Goal: Task Accomplishment & Management: Use online tool/utility

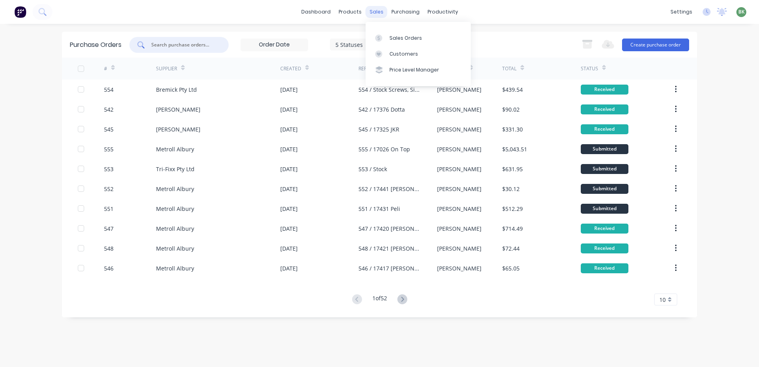
click at [379, 8] on div "sales" at bounding box center [376, 12] width 22 height 12
click at [405, 40] on div "Sales Orders" at bounding box center [405, 38] width 33 height 7
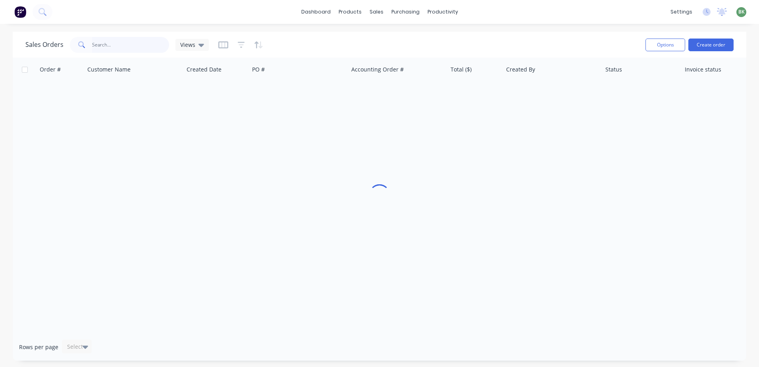
click at [105, 49] on input "text" at bounding box center [130, 45] width 77 height 16
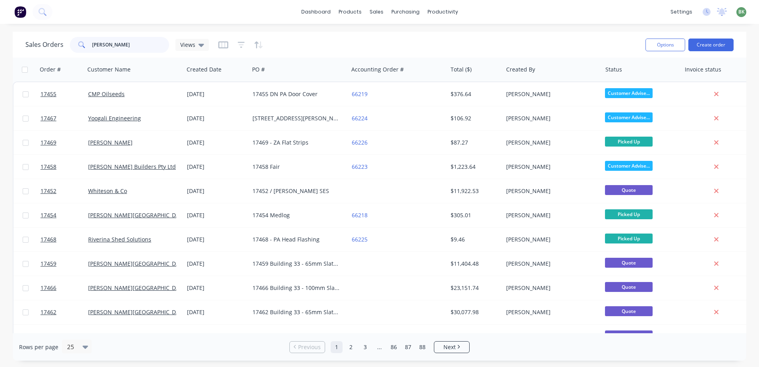
type input "[PERSON_NAME]"
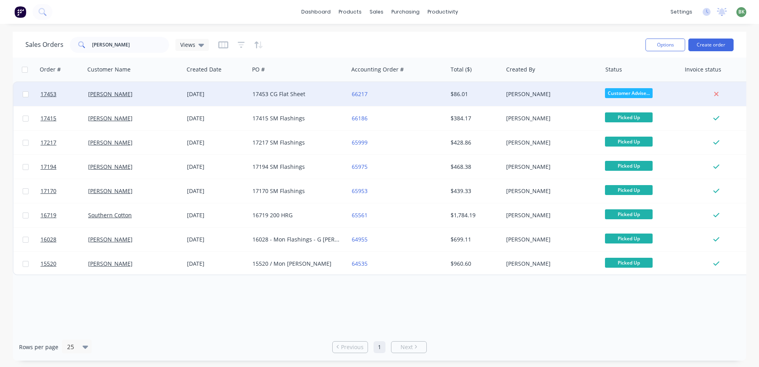
click at [267, 99] on div "17453 CG Flat Sheet" at bounding box center [298, 94] width 99 height 24
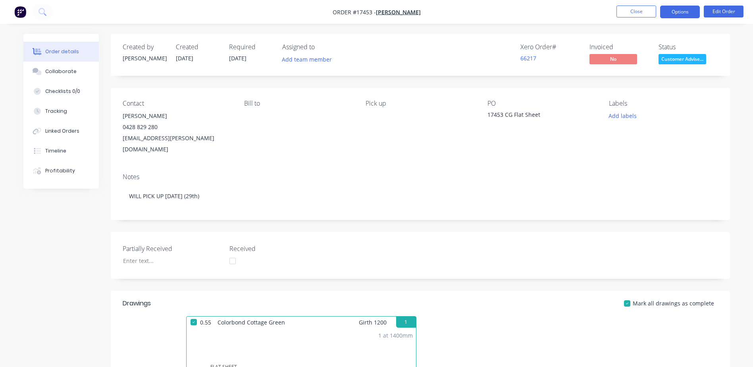
click at [682, 13] on button "Options" at bounding box center [680, 12] width 40 height 13
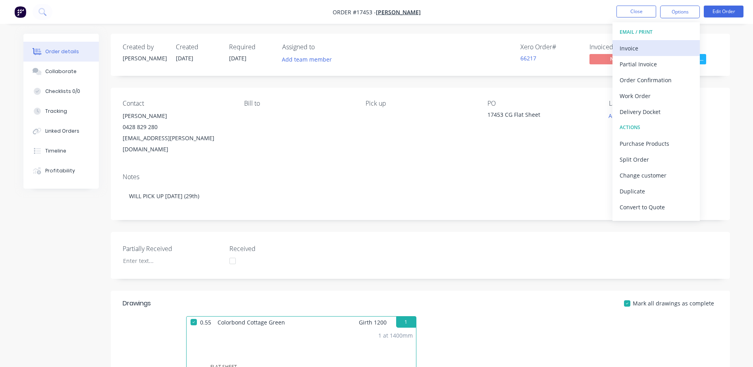
click at [633, 47] on div "Invoice" at bounding box center [655, 48] width 73 height 12
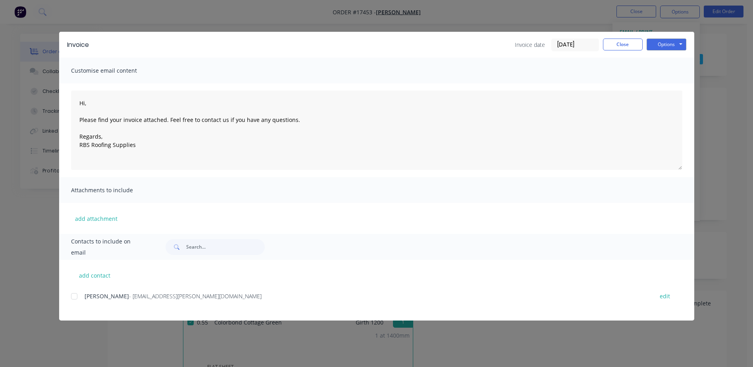
click at [76, 298] on div at bounding box center [74, 296] width 16 height 16
click at [670, 42] on button "Options" at bounding box center [666, 44] width 40 height 12
click at [667, 73] on button "Print" at bounding box center [671, 71] width 51 height 13
type textarea "Hi, Please find your invoice attached. Feel free to contact us if you have any …"
